Goal: Task Accomplishment & Management: Manage account settings

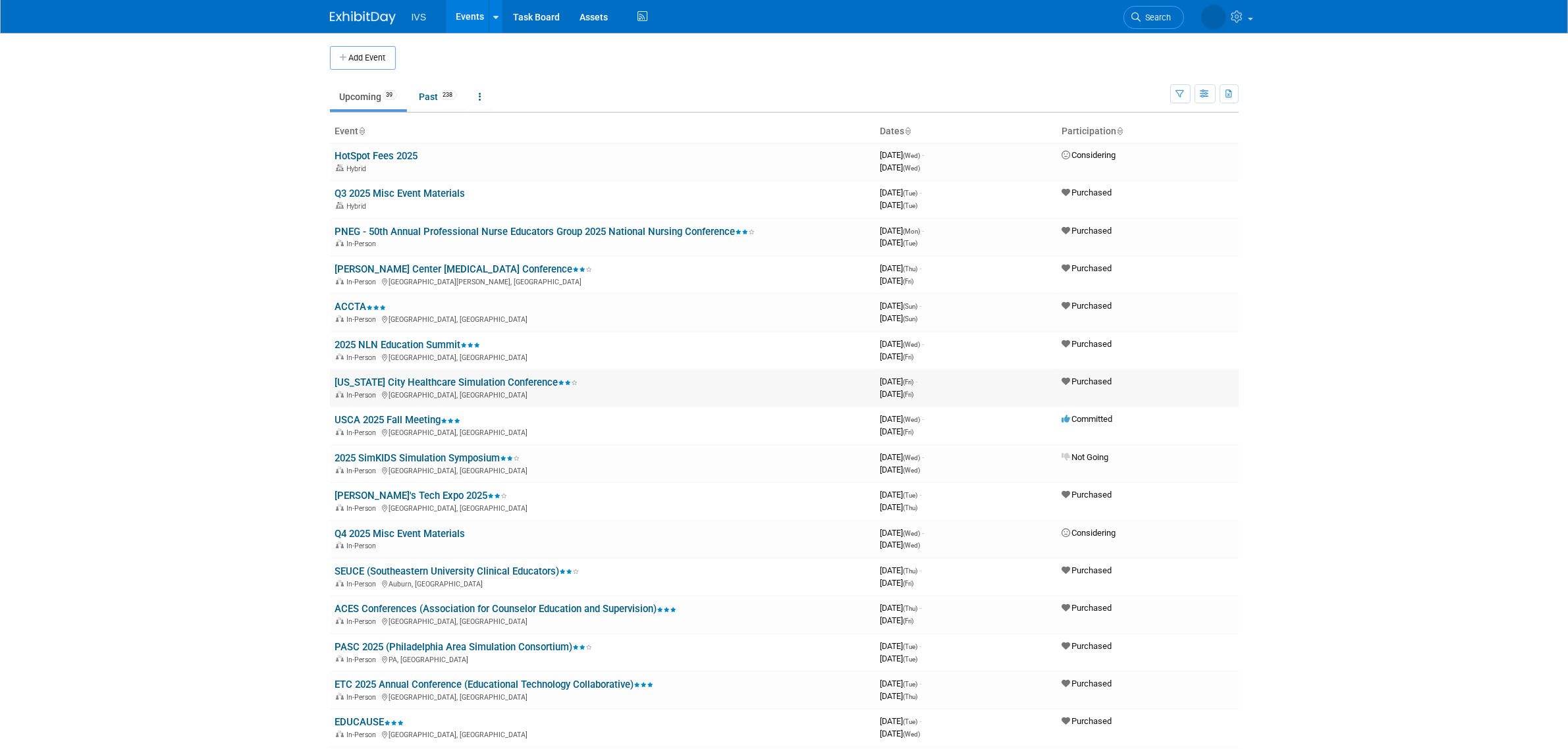
click at [475, 377] on link "[US_STATE] City Healthcare Simulation Conference" at bounding box center [457, 382] width 243 height 12
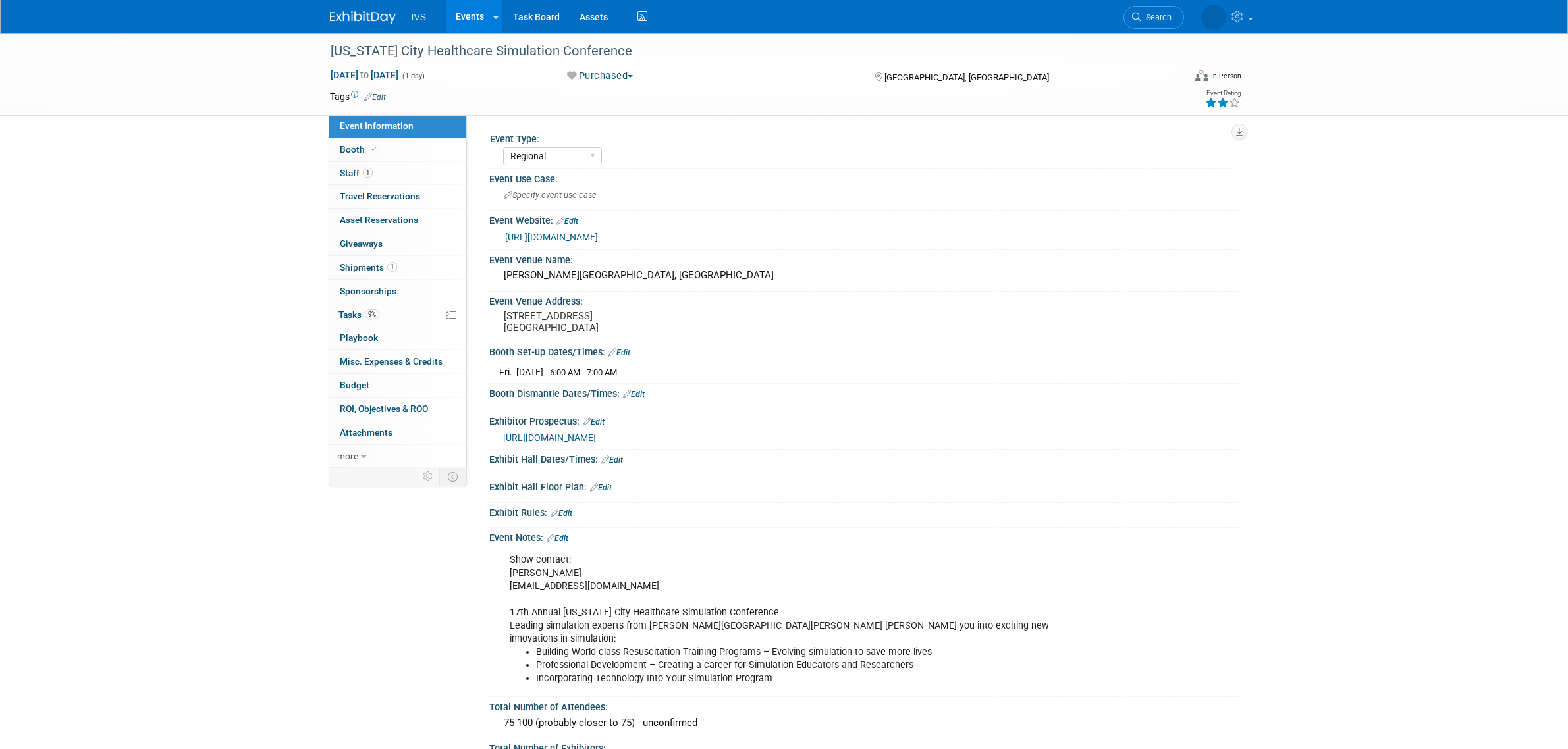
select select "Regional"
click at [623, 351] on link "Edit" at bounding box center [619, 352] width 22 height 9
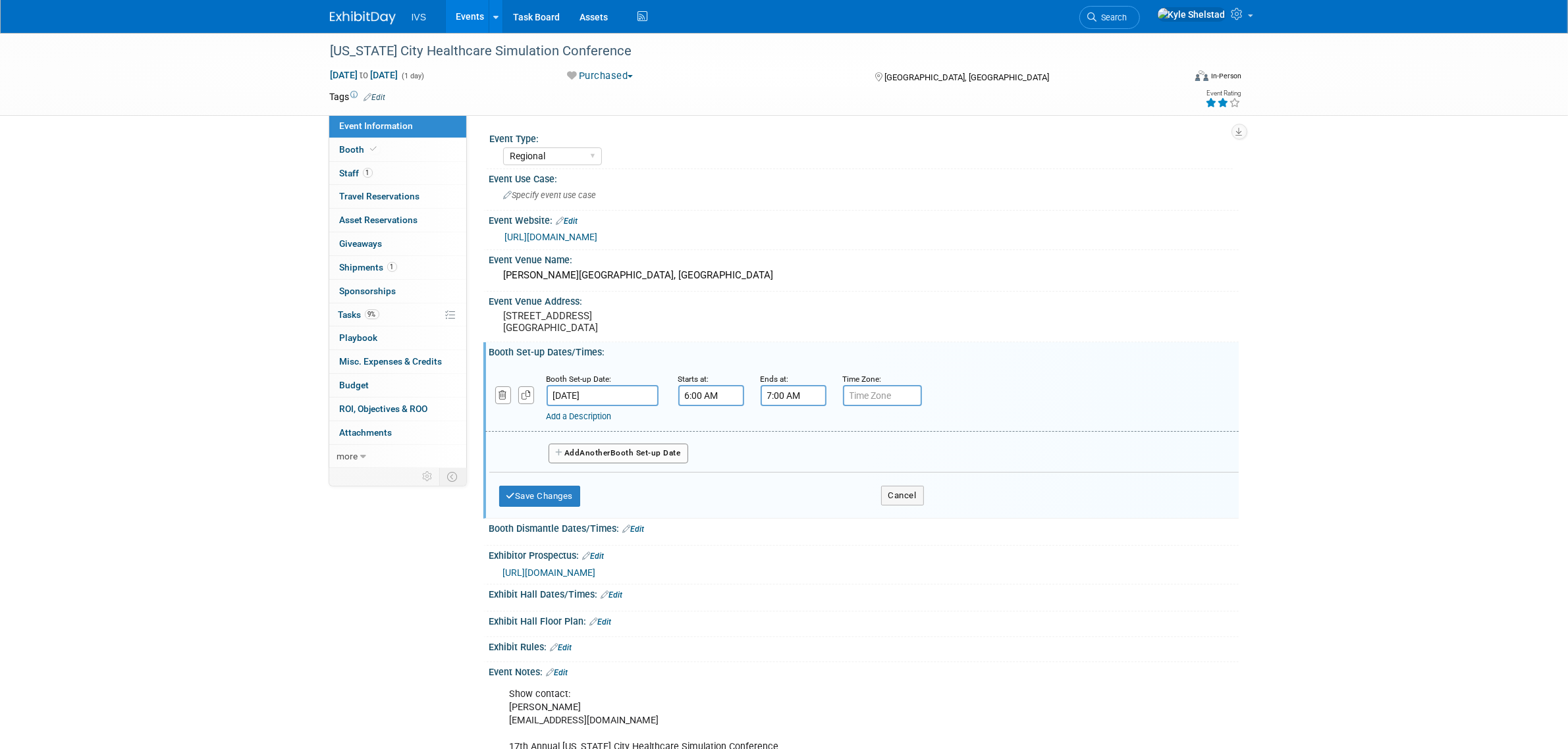
click at [784, 390] on input "7:00 AM" at bounding box center [793, 395] width 66 height 21
click at [847, 455] on span "00" at bounding box center [853, 455] width 25 height 23
click at [900, 429] on td "15" at bounding box center [911, 428] width 42 height 36
type input "7:15 AM"
click at [874, 515] on span at bounding box center [889, 513] width 89 height 23
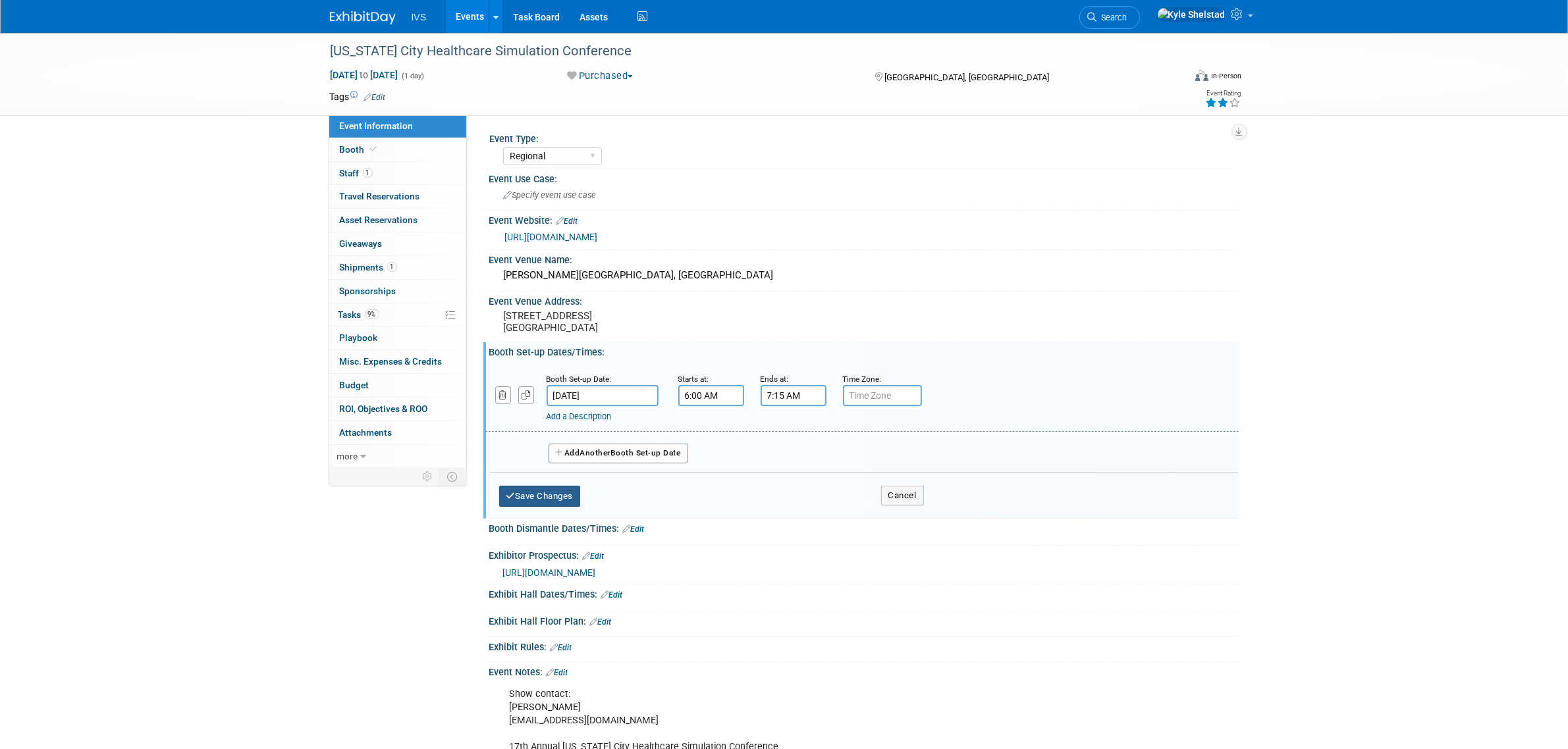
click at [570, 496] on button "Save Changes" at bounding box center [540, 496] width 81 height 21
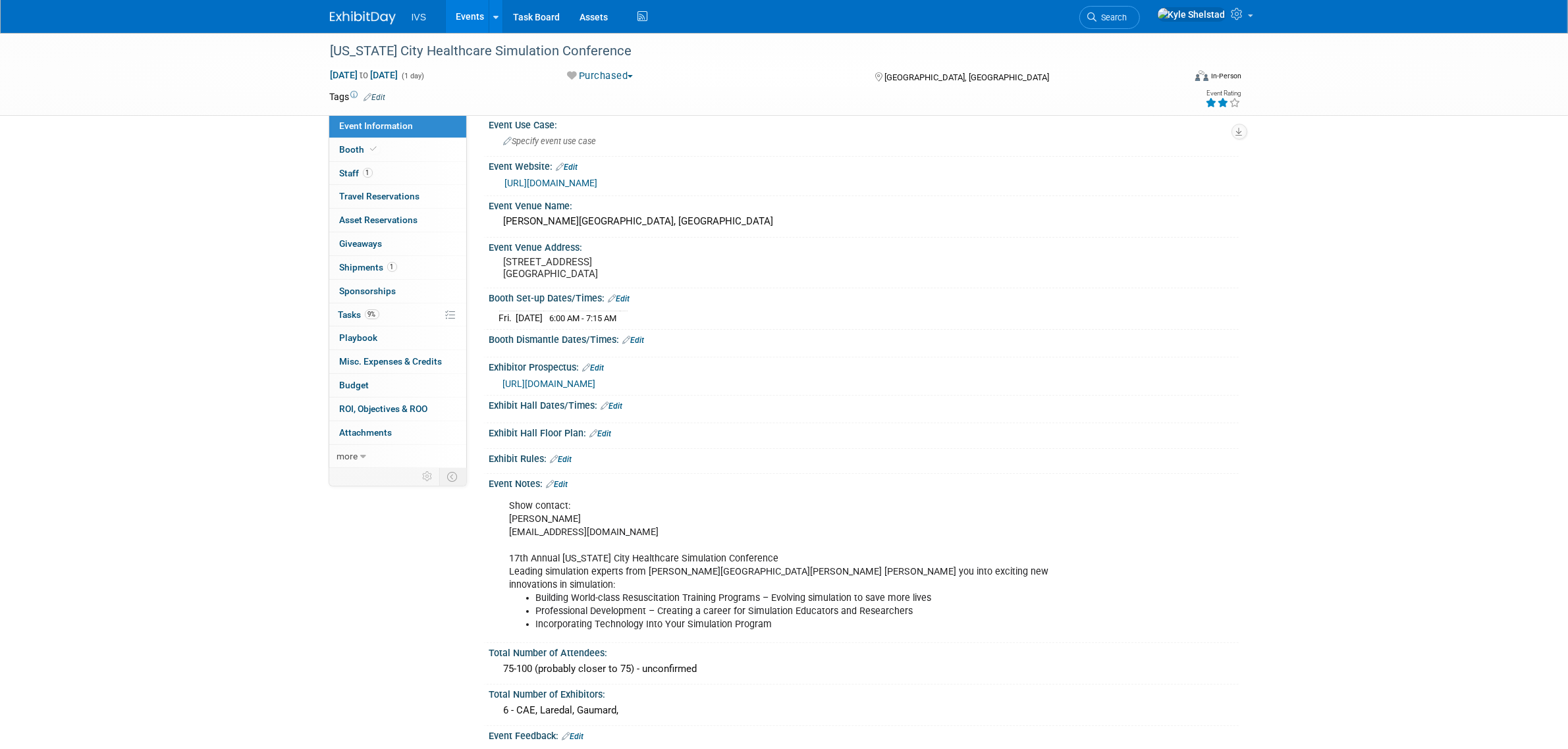
scroll to position [54, 0]
click at [616, 402] on link "Edit" at bounding box center [613, 405] width 22 height 9
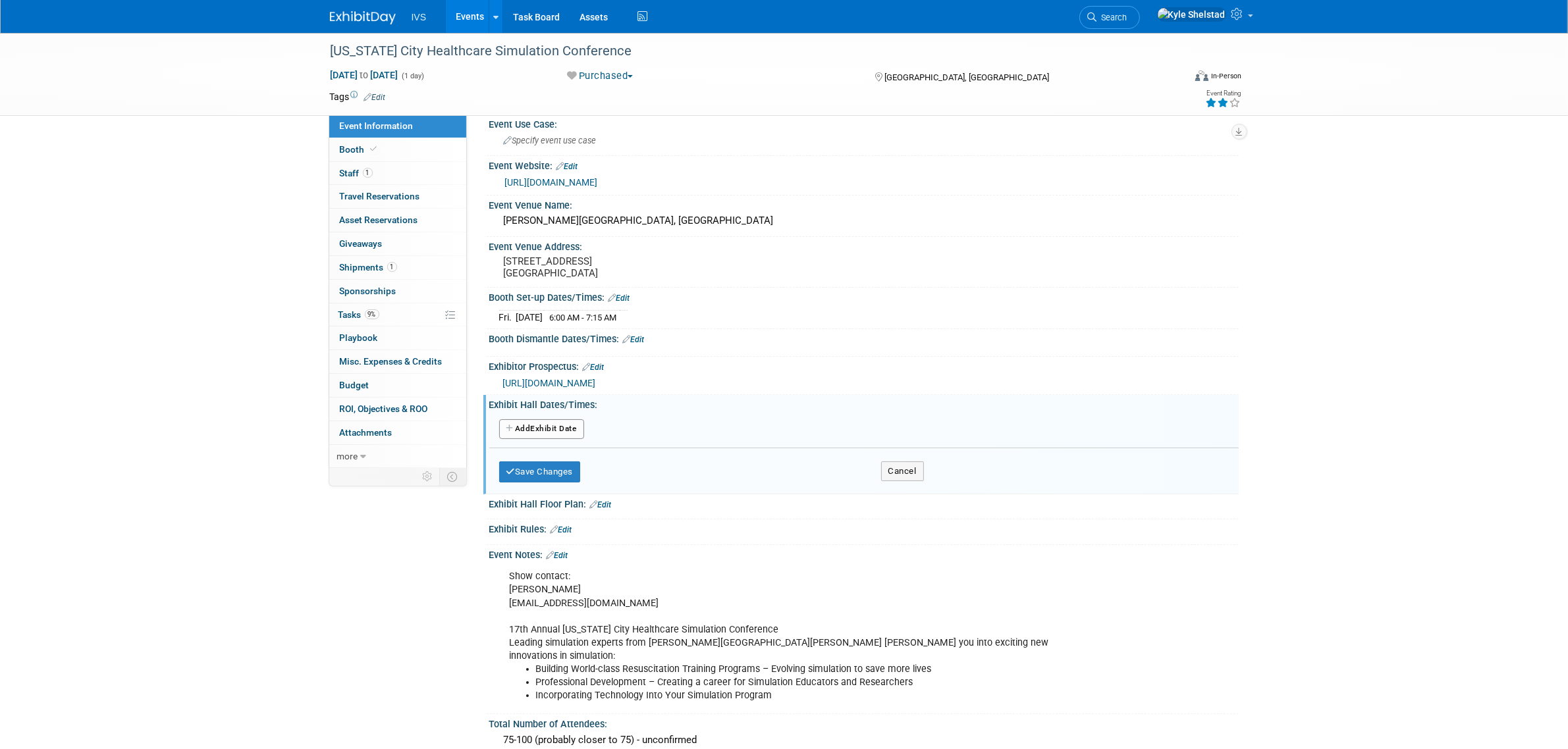
click at [548, 426] on button "Add Another Exhibit Date" at bounding box center [542, 429] width 85 height 20
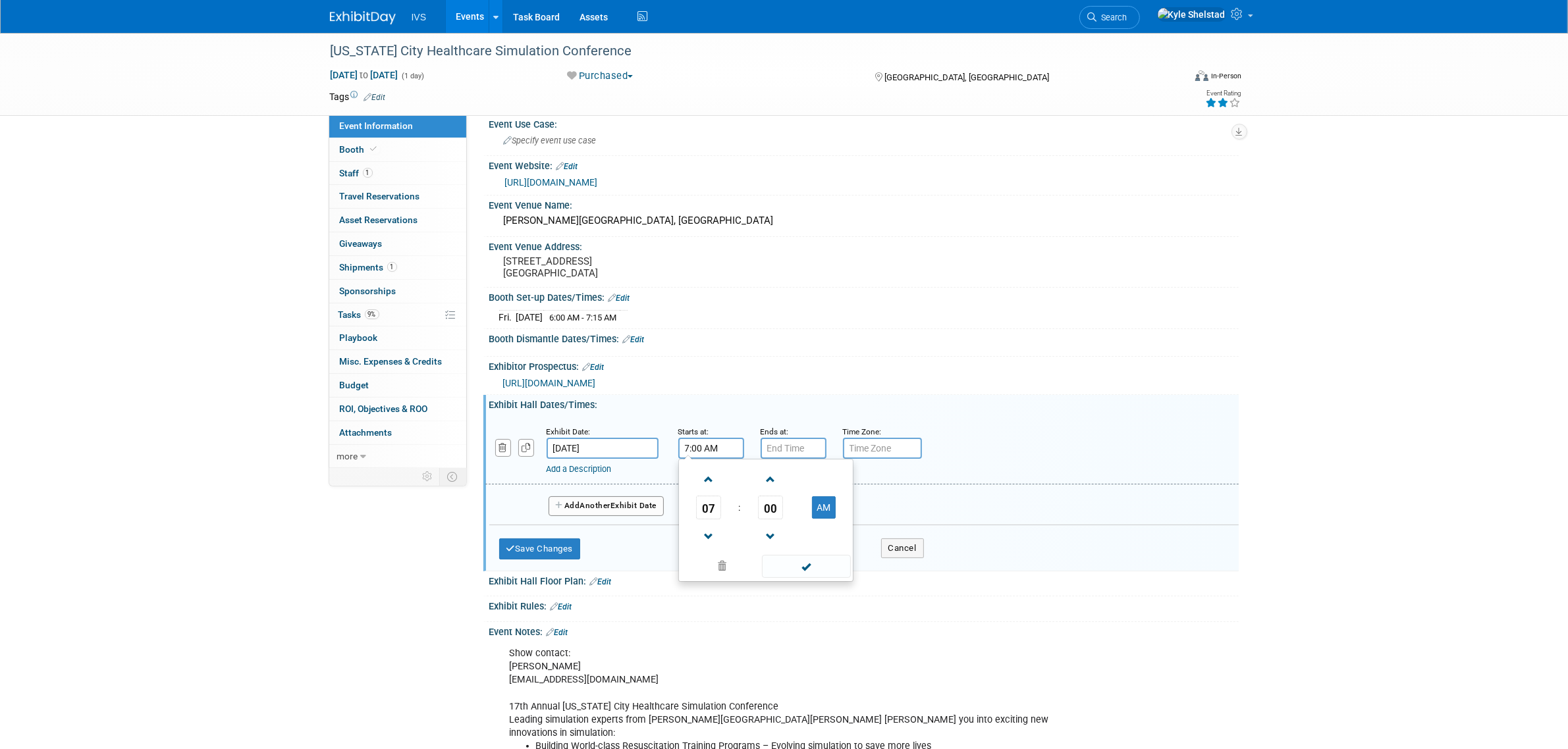
click at [705, 449] on input "7:00 AM" at bounding box center [711, 448] width 66 height 21
click at [772, 507] on span "00" at bounding box center [771, 508] width 25 height 23
click at [811, 482] on td "15" at bounding box center [828, 480] width 42 height 36
type input "7:15 AM"
click at [820, 564] on span at bounding box center [806, 566] width 89 height 23
